Goal: Information Seeking & Learning: Find contact information

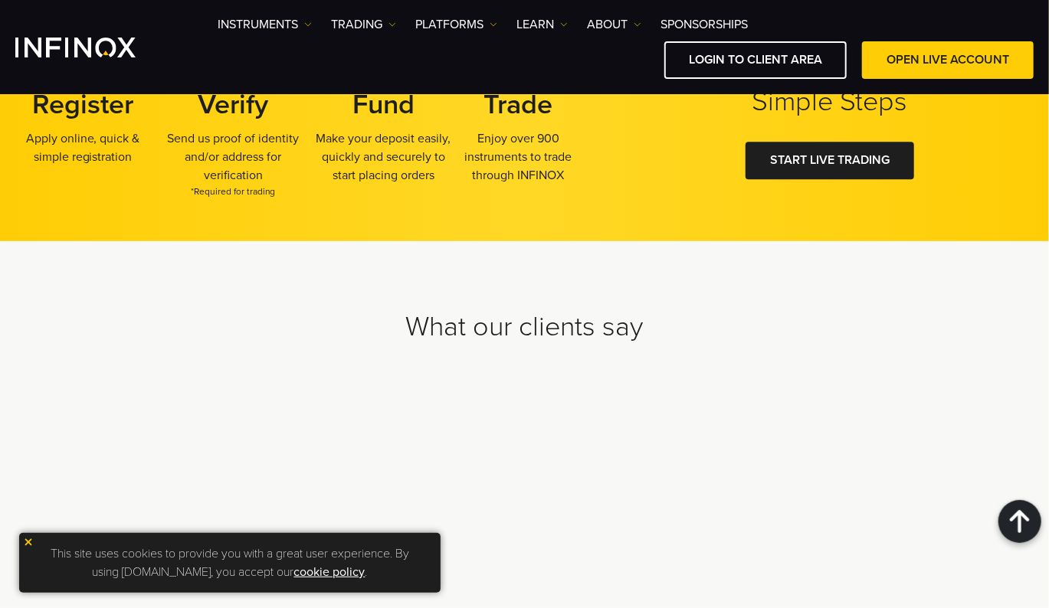
scroll to position [4824, 0]
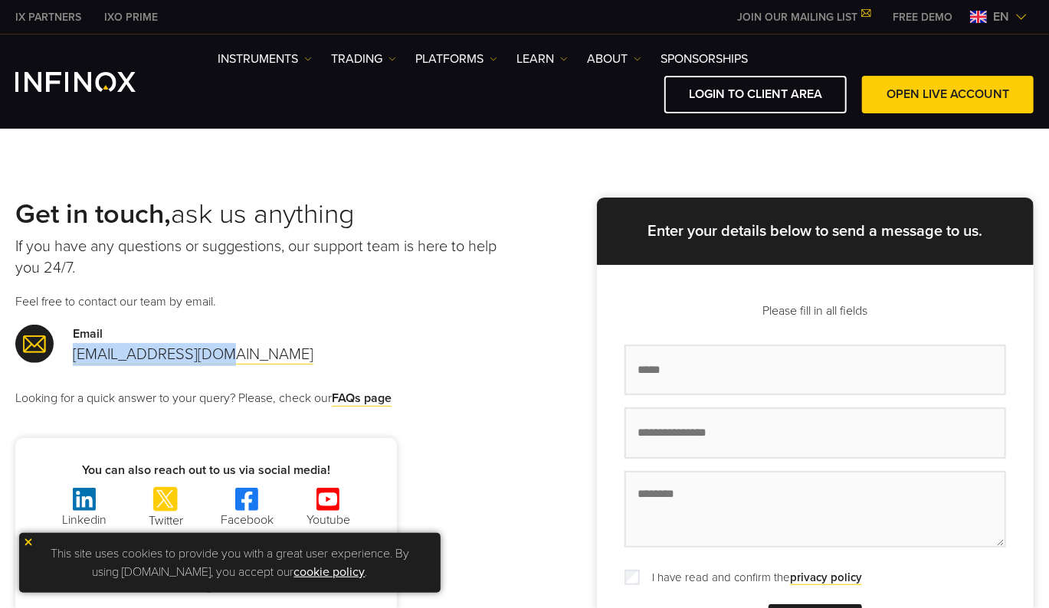
drag, startPoint x: 228, startPoint y: 358, endPoint x: 70, endPoint y: 349, distance: 157.3
click at [70, 349] on div "Email support@infinox.com" at bounding box center [269, 345] width 509 height 41
copy link "support@infinox.com"
